Goal: Transaction & Acquisition: Purchase product/service

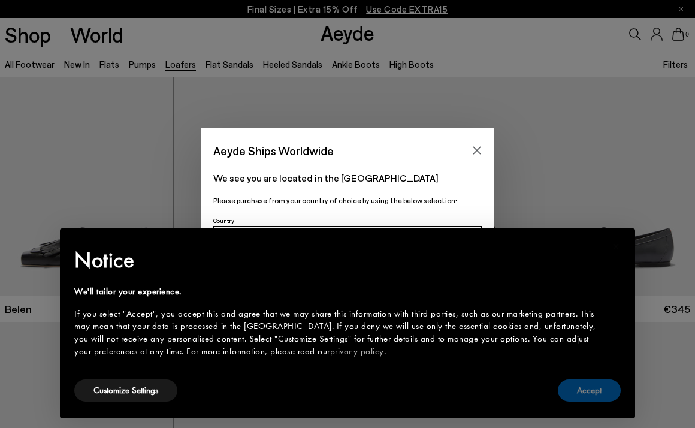
click at [566, 393] on button "Accept" at bounding box center [589, 390] width 63 height 22
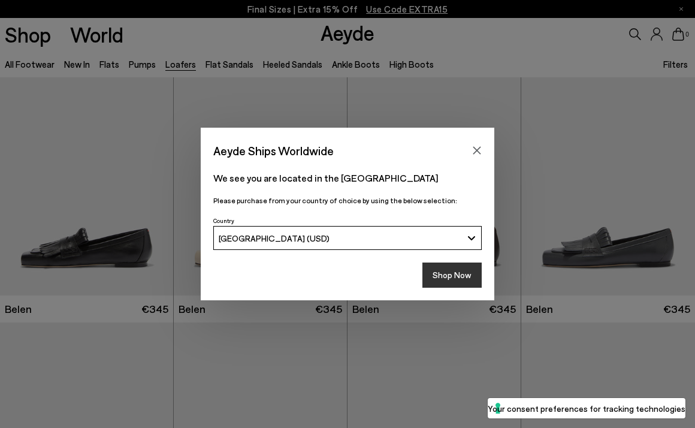
click at [472, 270] on button "Shop Now" at bounding box center [451, 274] width 59 height 25
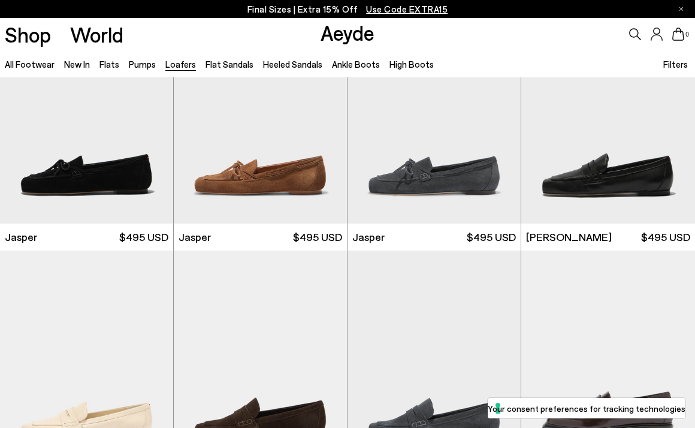
scroll to position [318, 0]
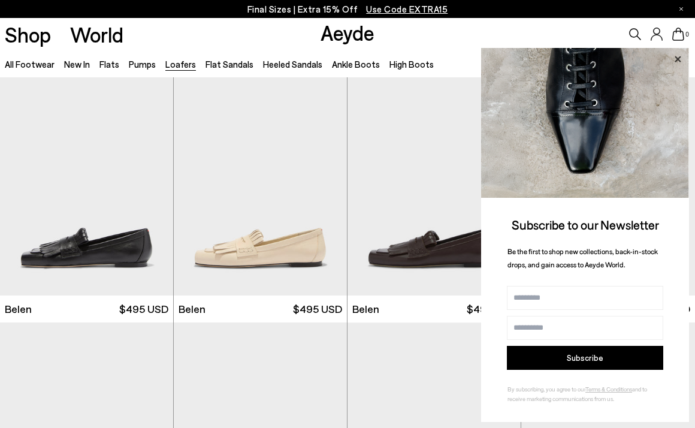
click at [678, 60] on icon at bounding box center [678, 59] width 6 height 6
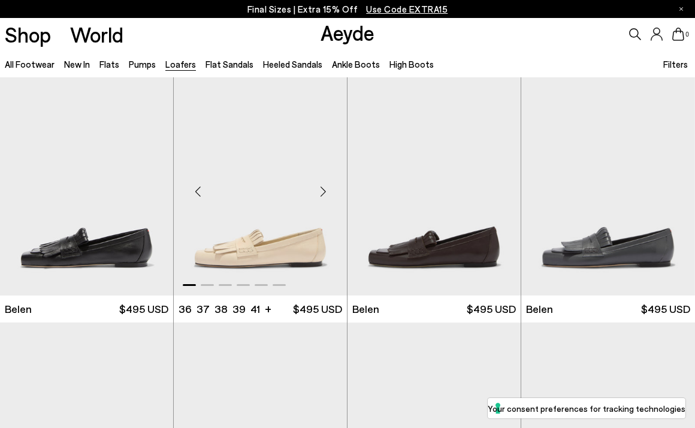
click at [306, 243] on img "1 / 6" at bounding box center [260, 186] width 173 height 218
